Goal: Information Seeking & Learning: Find specific fact

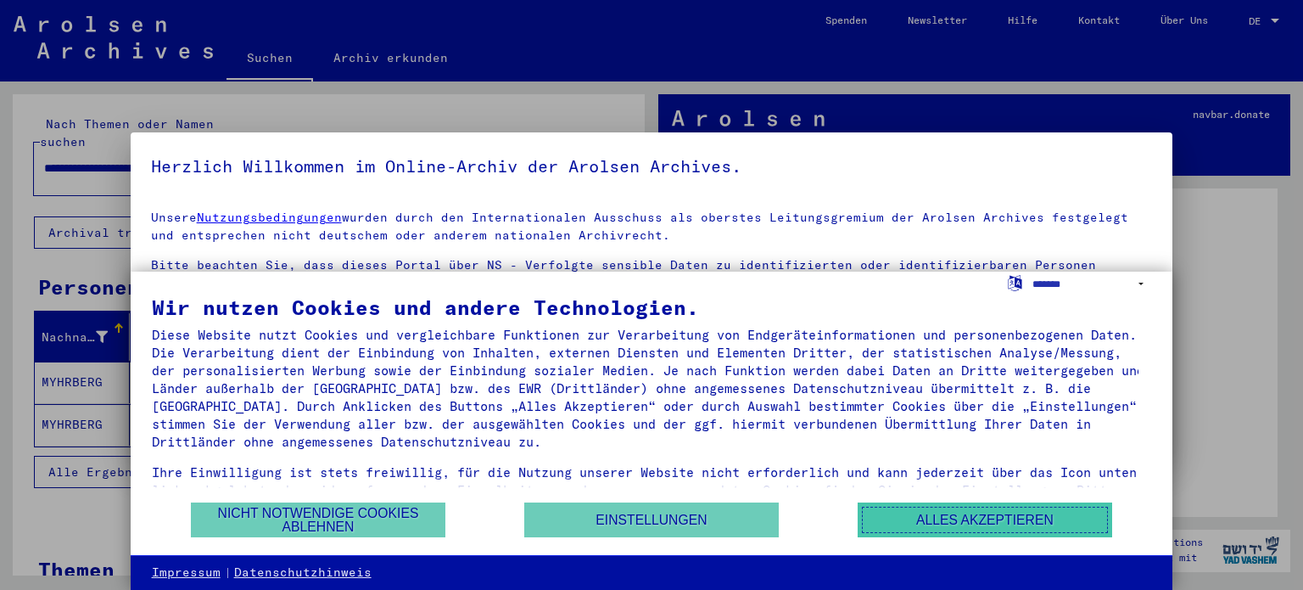
click at [1018, 514] on button "Alles akzeptieren" at bounding box center [985, 519] width 255 height 35
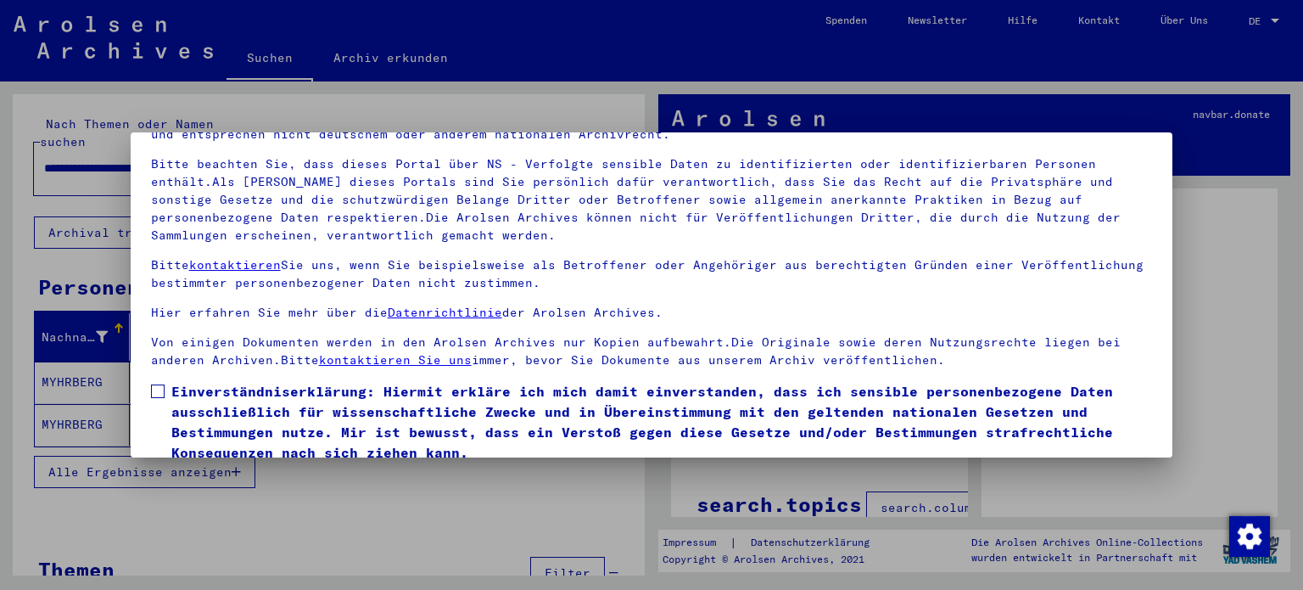
scroll to position [143, 0]
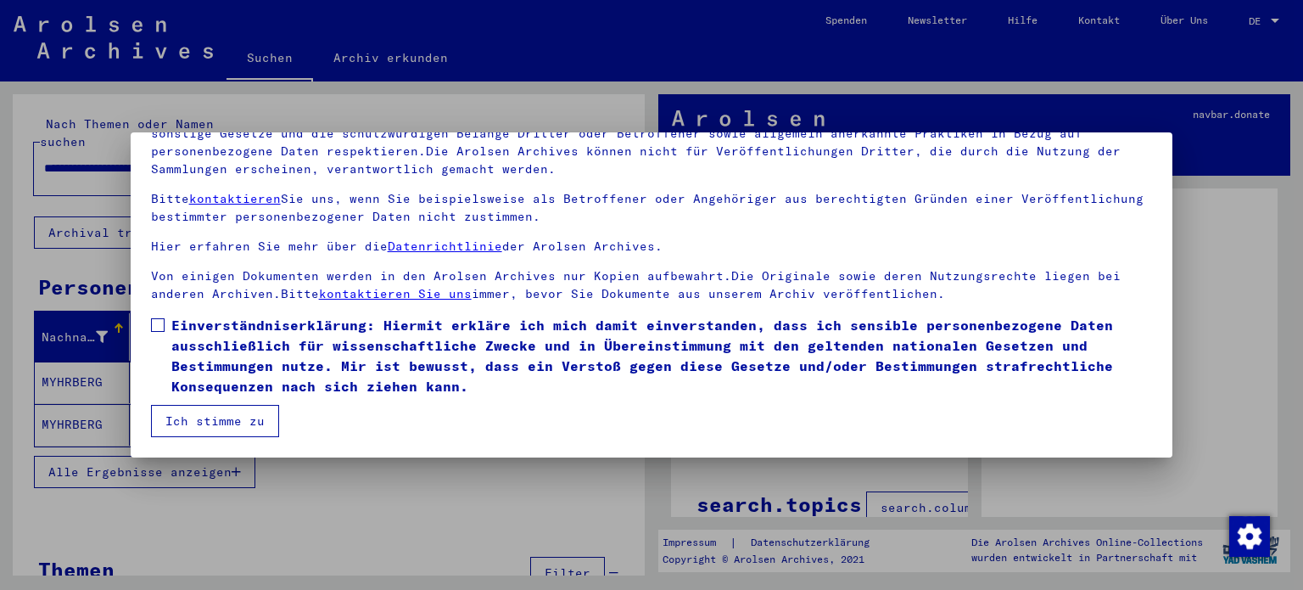
click at [1276, 19] on div at bounding box center [651, 295] width 1303 height 590
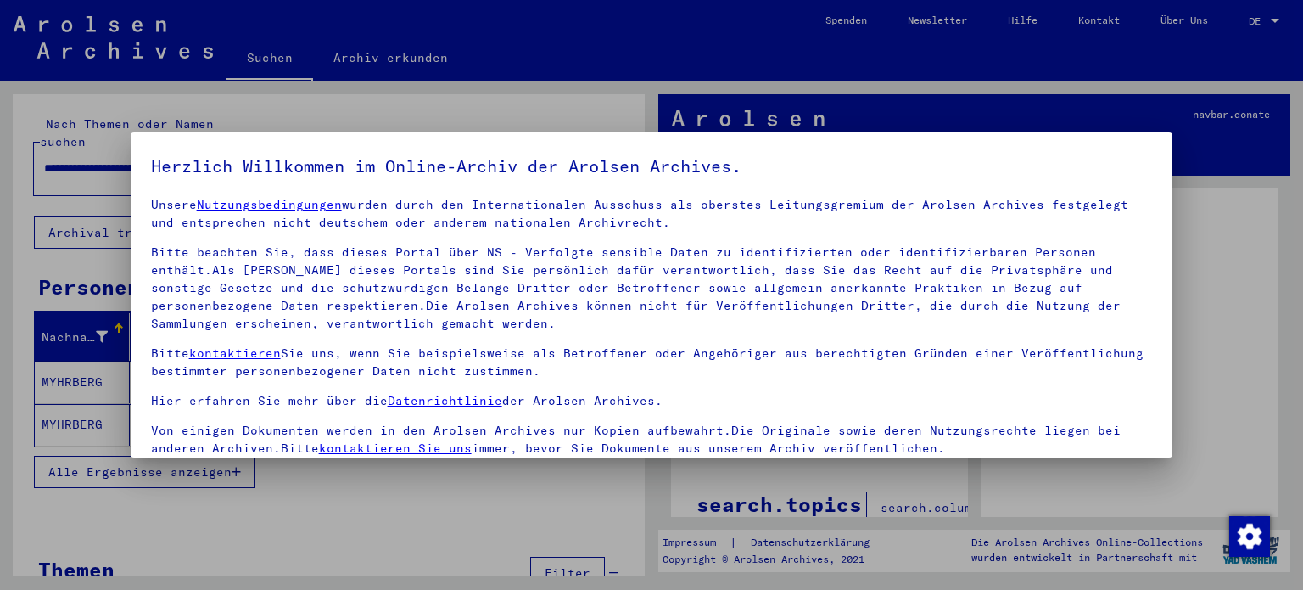
click at [1273, 19] on div at bounding box center [651, 295] width 1303 height 590
click at [1252, 525] on img "button" at bounding box center [1249, 536] width 41 height 41
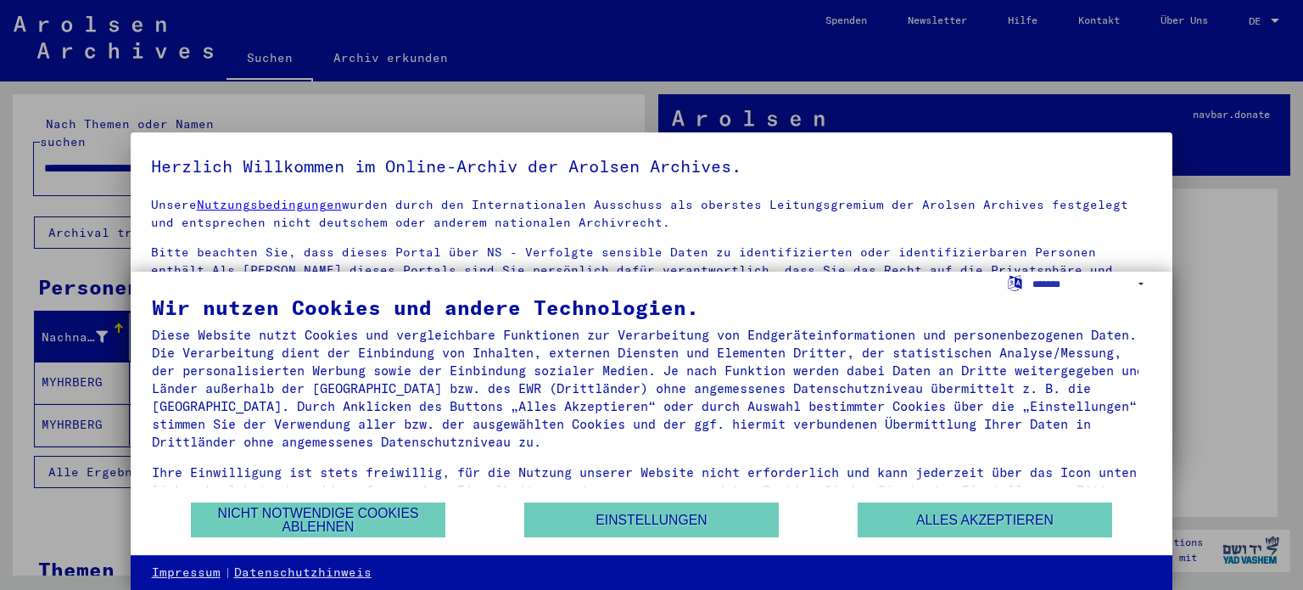
click at [1252, 525] on div at bounding box center [651, 295] width 1303 height 590
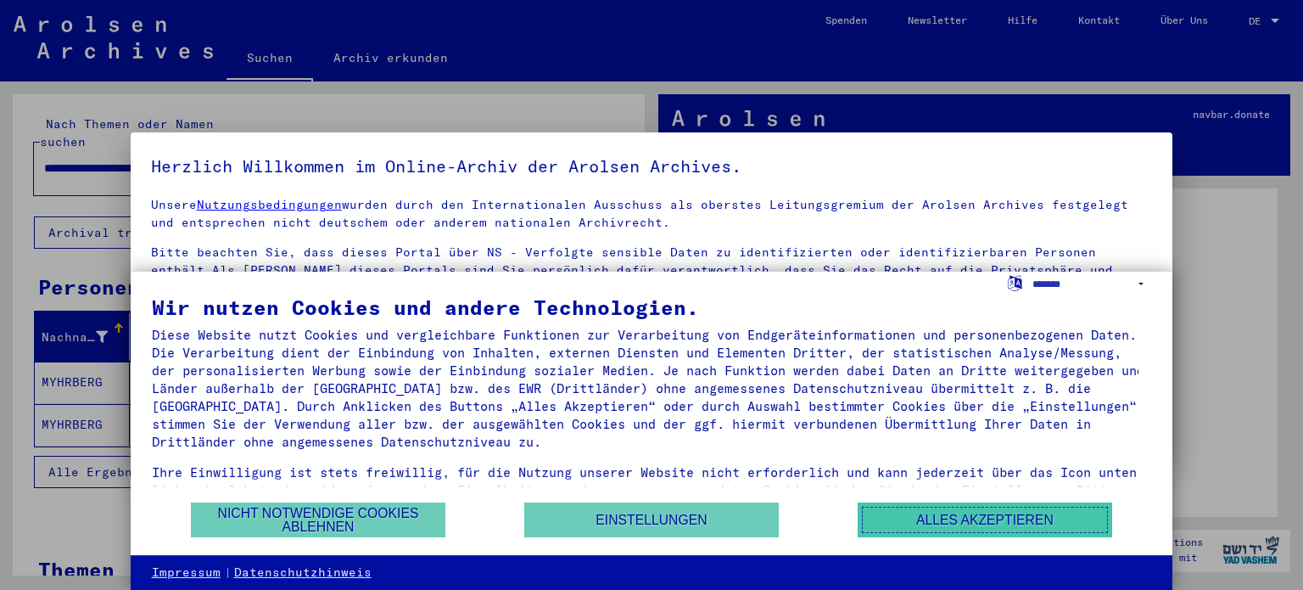
click at [1003, 516] on button "Alles akzeptieren" at bounding box center [985, 519] width 255 height 35
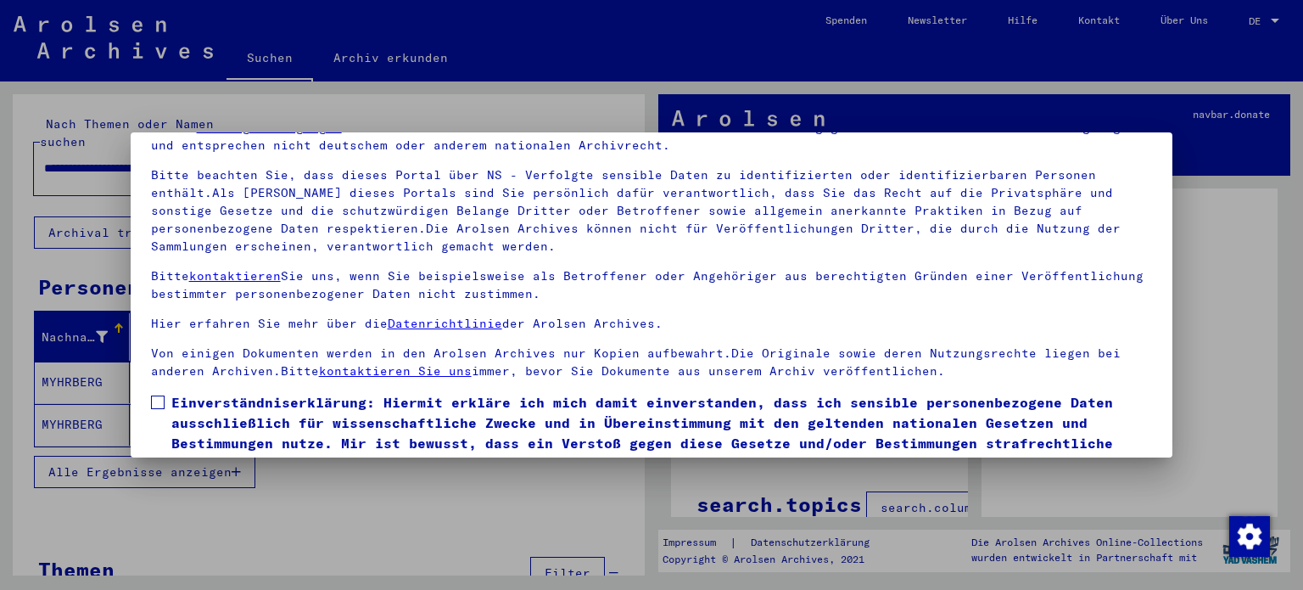
scroll to position [143, 0]
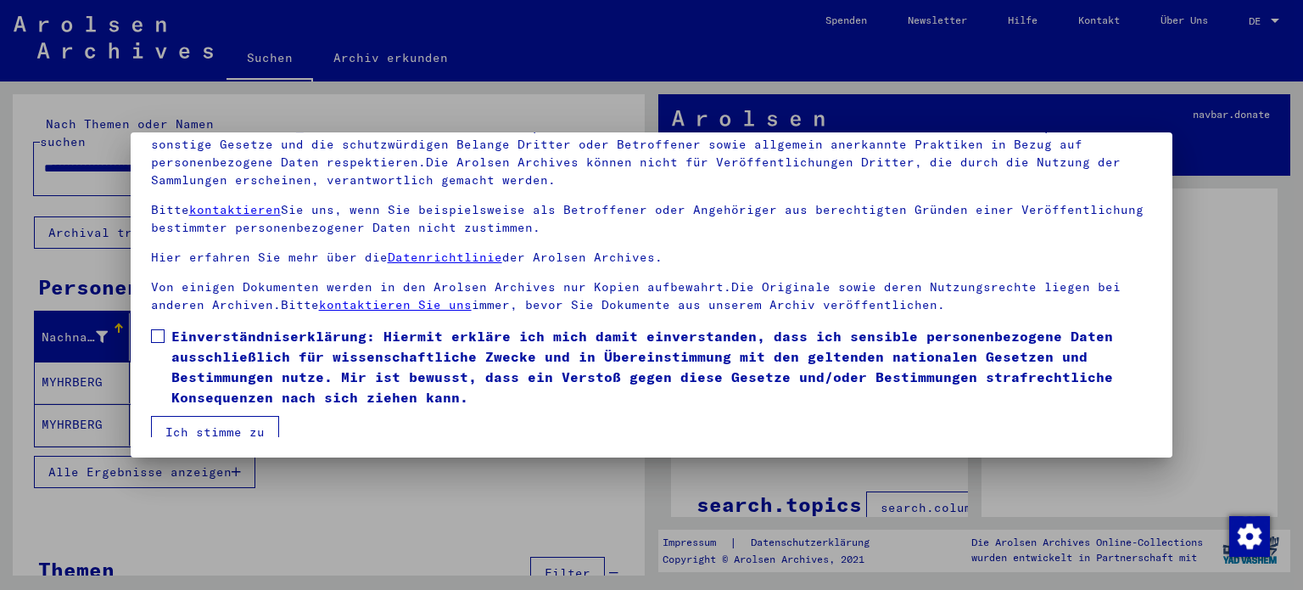
click at [231, 430] on button "Ich stimme zu" at bounding box center [215, 432] width 128 height 32
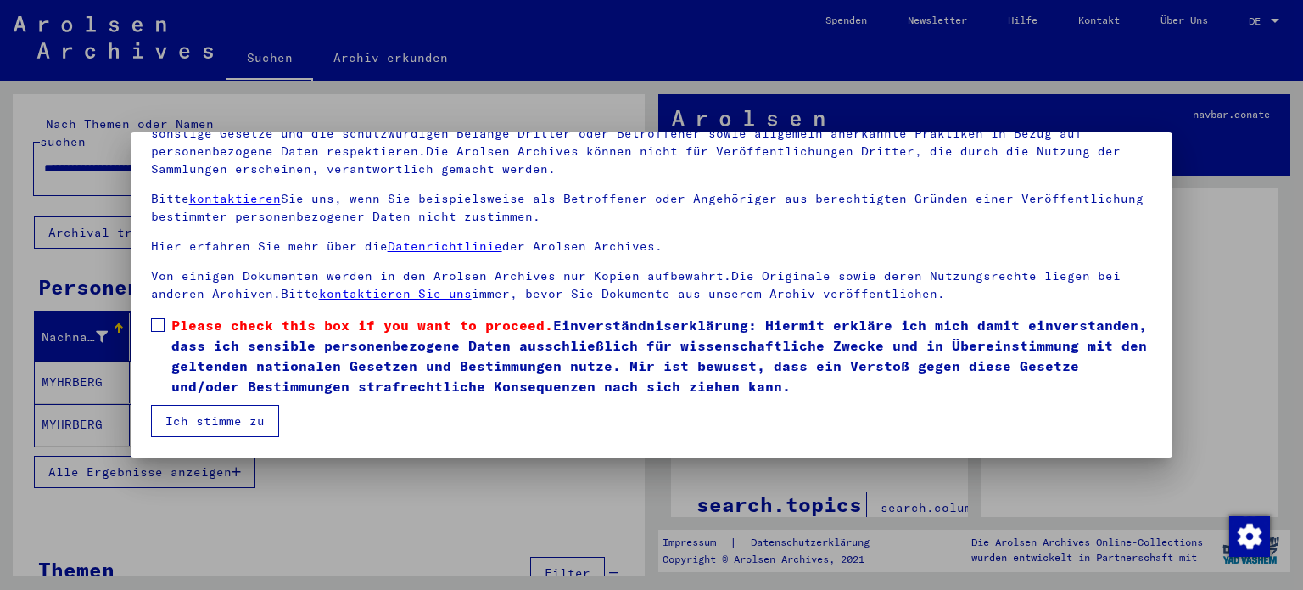
click at [165, 322] on label "Please check this box if you want to proceed. Einverständniserklärung: Hiermit …" at bounding box center [652, 355] width 1002 height 81
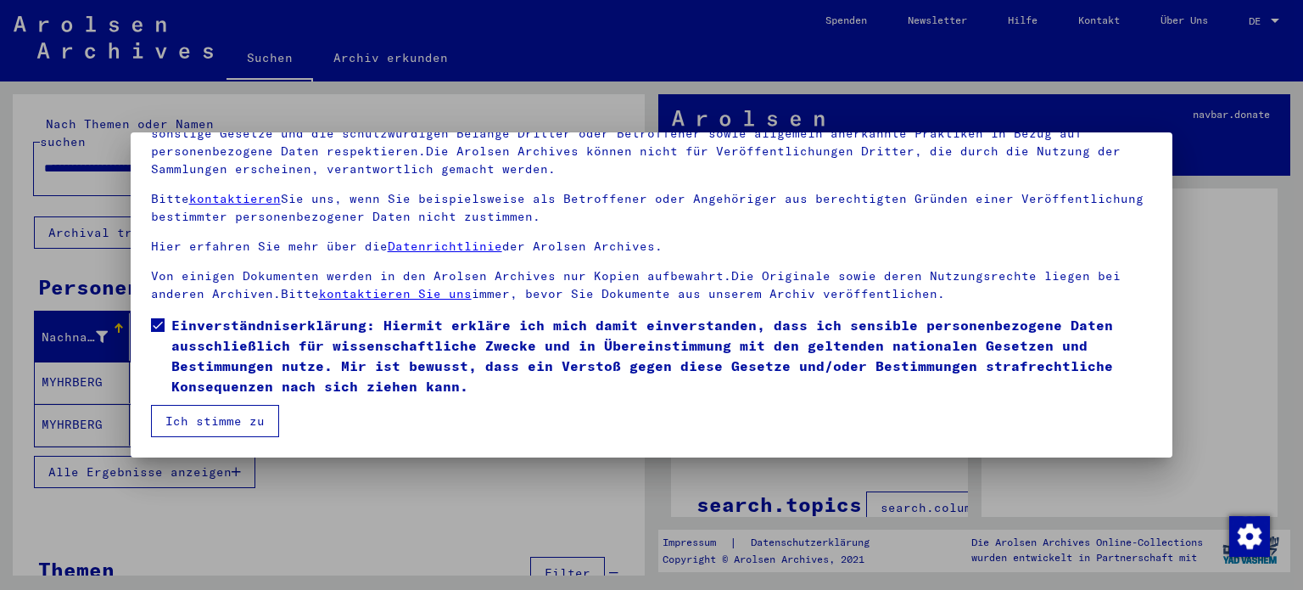
click at [235, 417] on button "Ich stimme zu" at bounding box center [215, 421] width 128 height 32
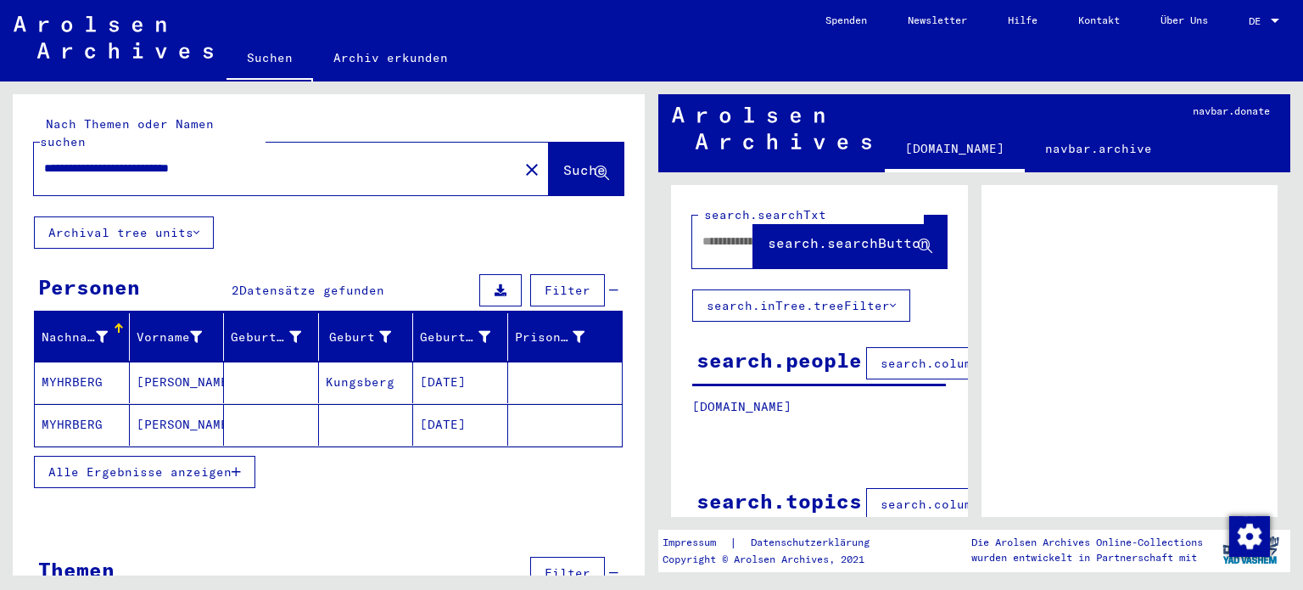
scroll to position [0, 0]
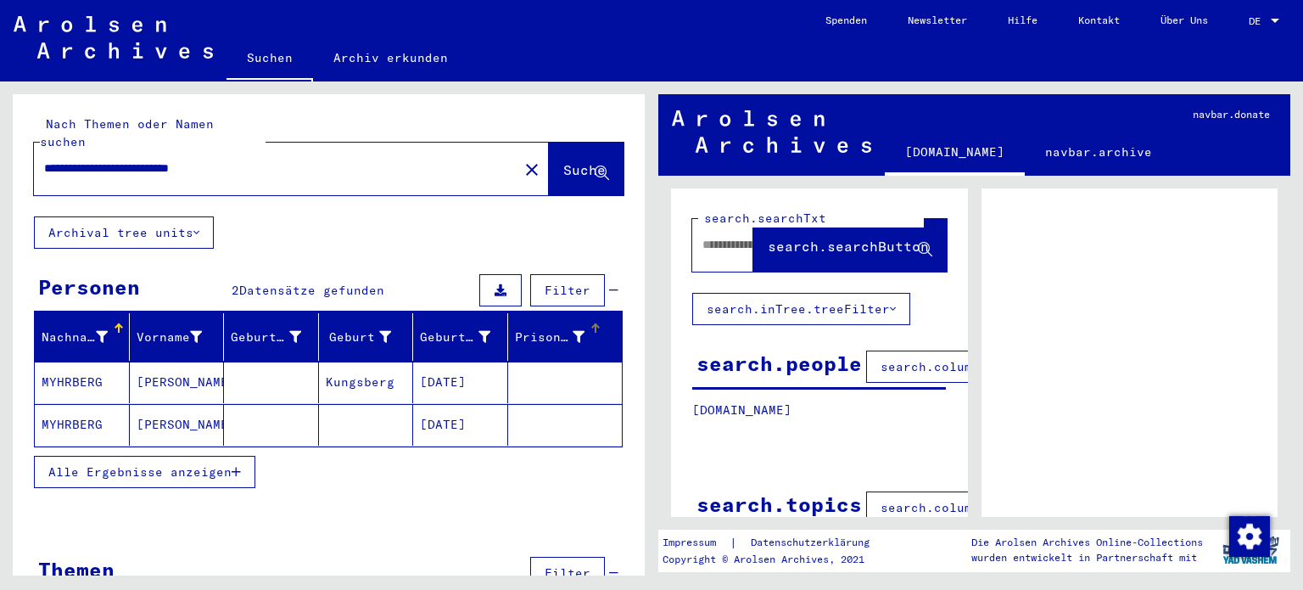
click at [595, 324] on div at bounding box center [596, 328] width 2 height 8
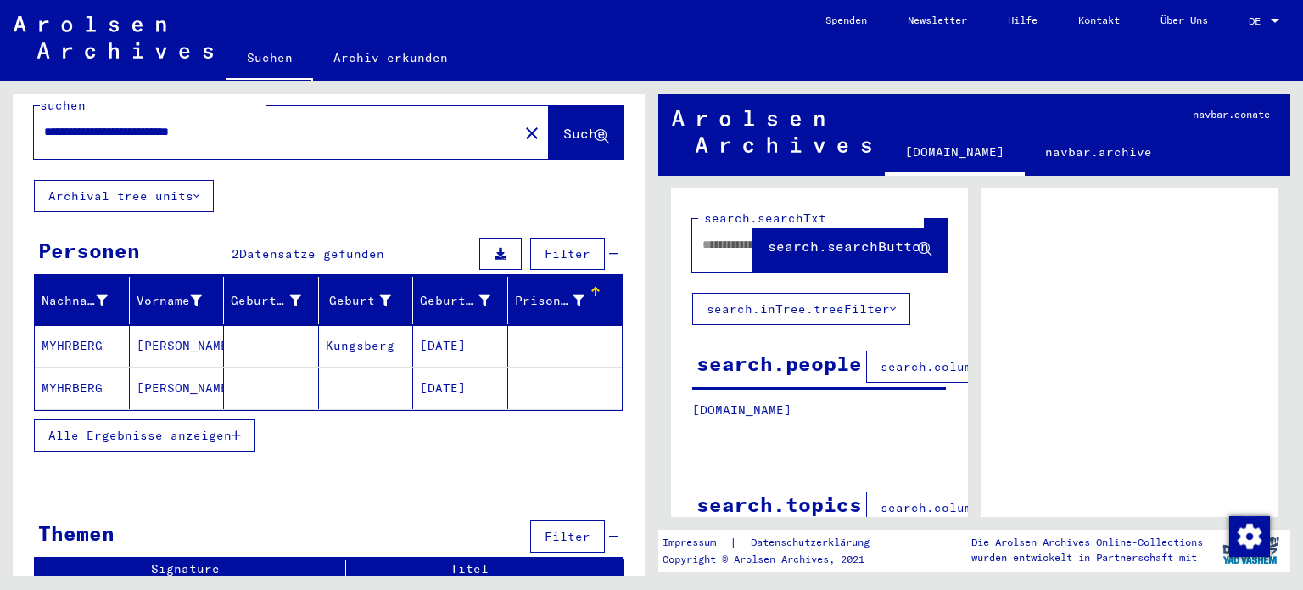
click at [72, 325] on mat-cell "MYHRBERG" at bounding box center [82, 346] width 95 height 42
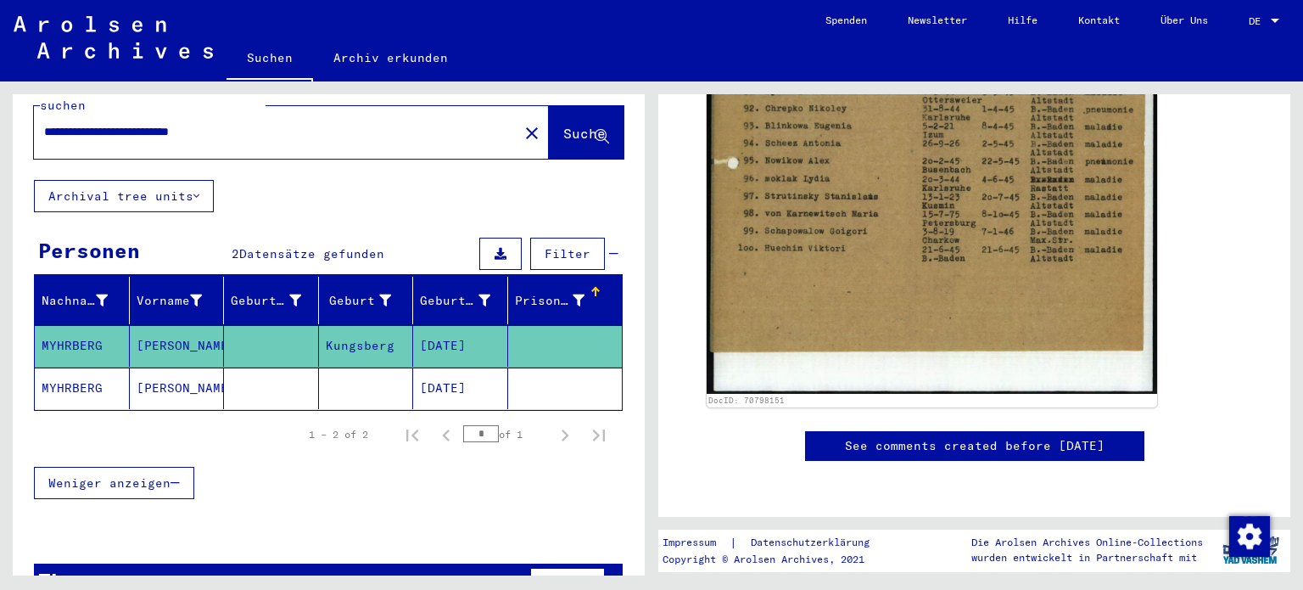
scroll to position [777, 0]
click at [1093, 437] on link "See comments created before [DATE]" at bounding box center [975, 446] width 260 height 18
